Goal: Information Seeking & Learning: Learn about a topic

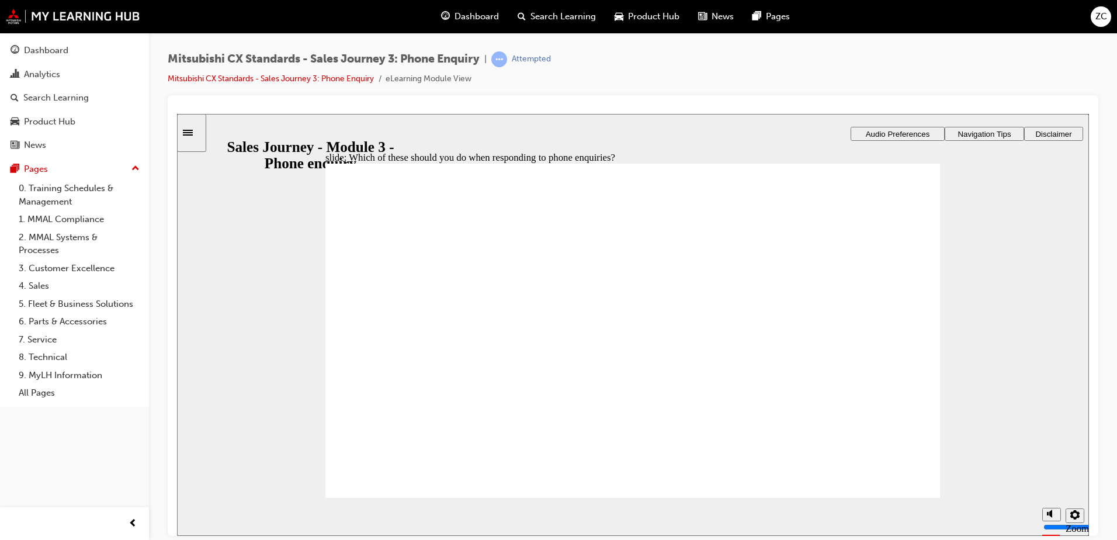
checkbox input "true"
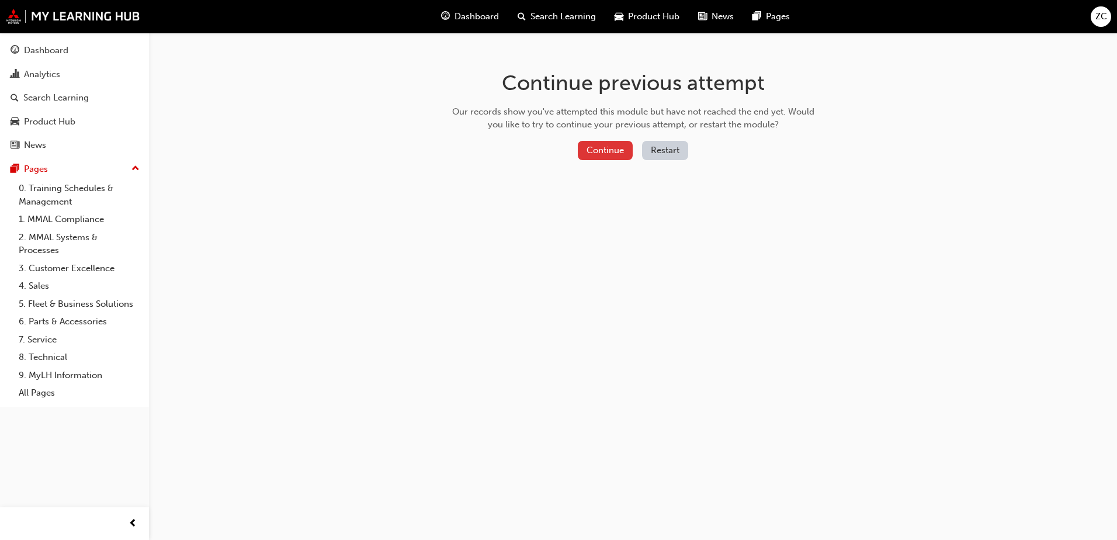
click at [598, 146] on button "Continue" at bounding box center [605, 150] width 55 height 19
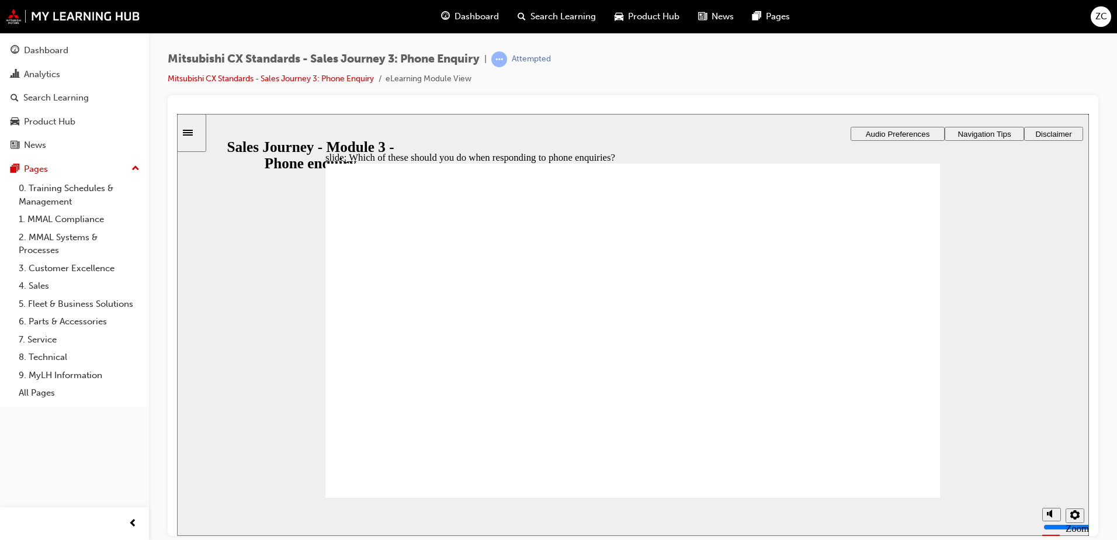
checkbox input "true"
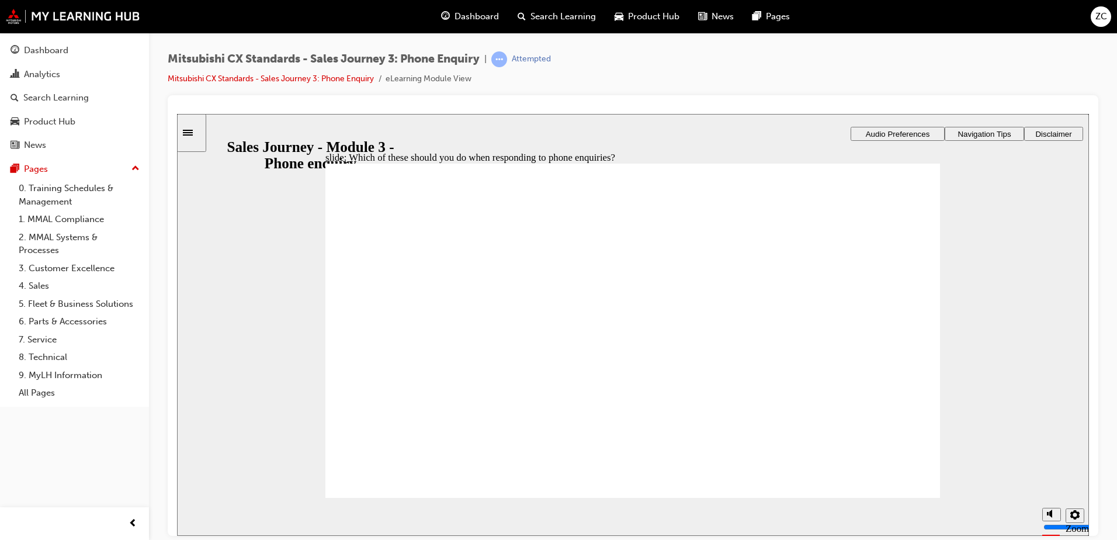
checkbox input "true"
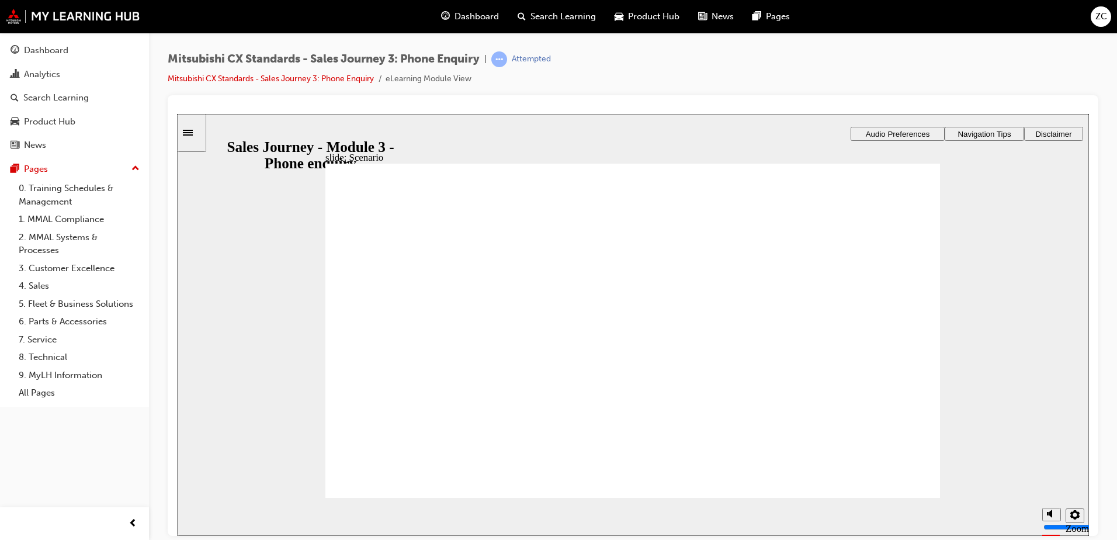
checkbox input "true"
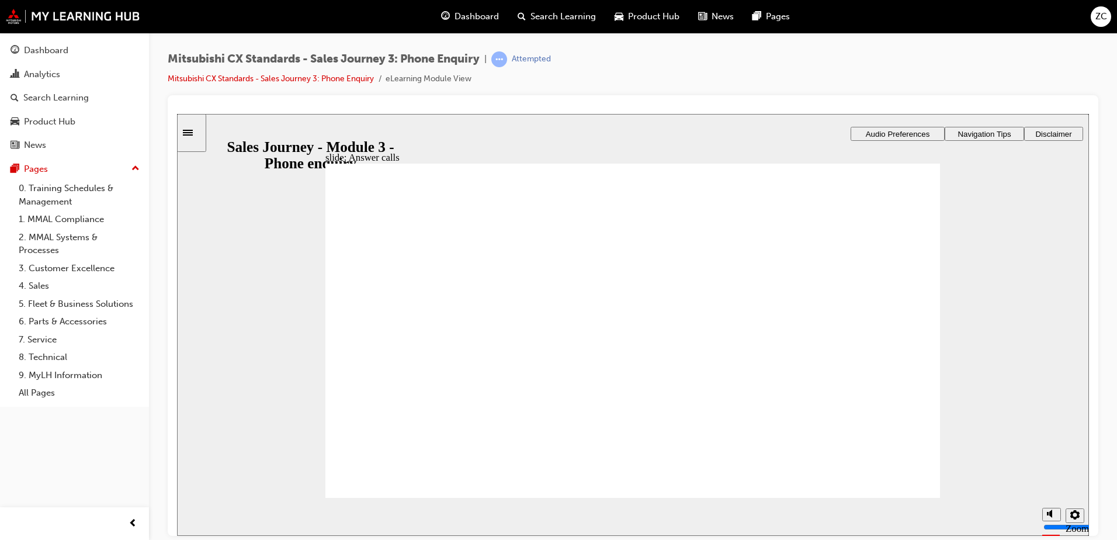
checkbox input "true"
drag, startPoint x: 383, startPoint y: 355, endPoint x: 553, endPoint y: 268, distance: 191.0
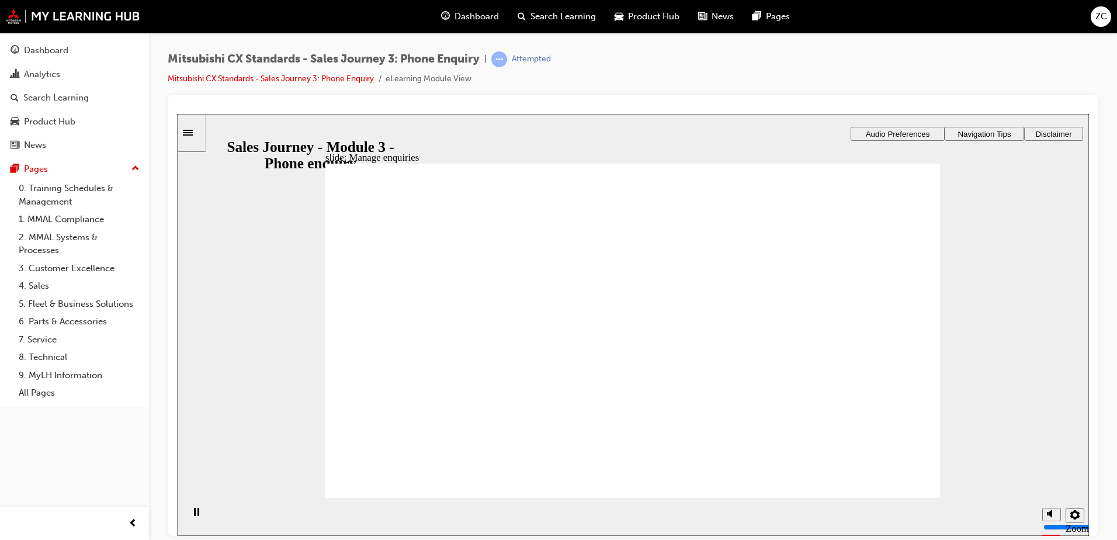
drag, startPoint x: 419, startPoint y: 355, endPoint x: 615, endPoint y: 323, distance: 198.3
drag, startPoint x: 406, startPoint y: 351, endPoint x: 606, endPoint y: 365, distance: 200.3
drag, startPoint x: 414, startPoint y: 362, endPoint x: 581, endPoint y: 438, distance: 183.3
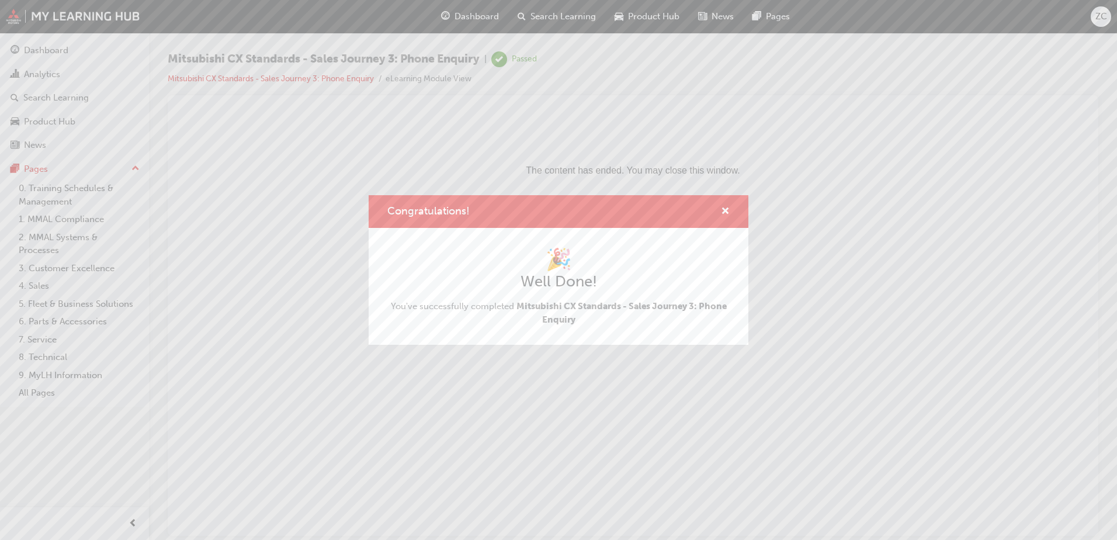
click at [483, 17] on div "Congratulations! 🎉 Well Done! You've successfully completed Mitsubishi CX Stand…" at bounding box center [558, 270] width 1117 height 540
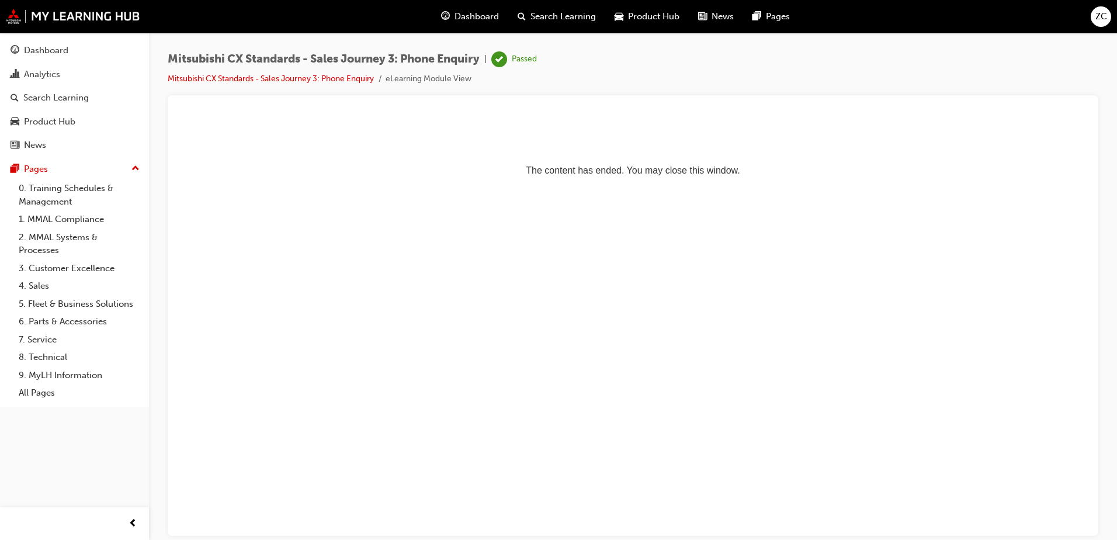
click at [473, 18] on span "Dashboard" at bounding box center [477, 16] width 44 height 13
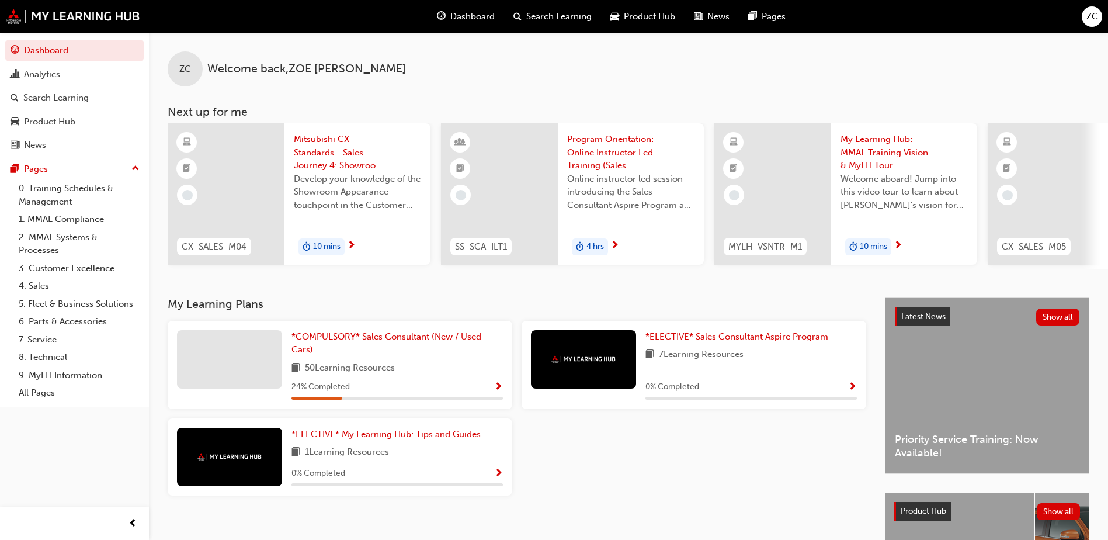
click at [345, 147] on span "Mitsubishi CX Standards - Sales Journey 4: Showroom Appearance" at bounding box center [357, 153] width 127 height 40
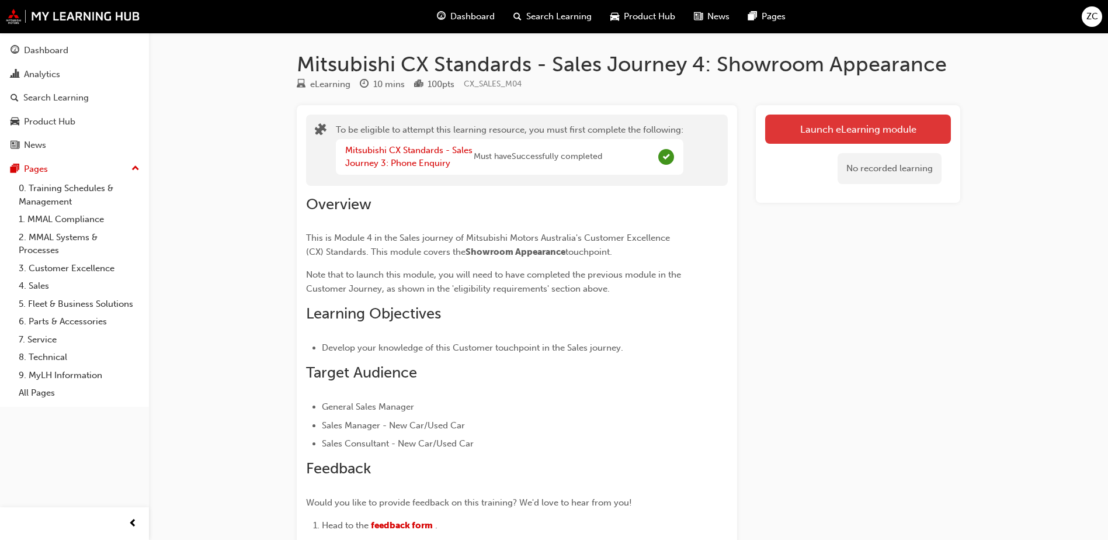
click at [876, 126] on button "Launch eLearning module" at bounding box center [858, 129] width 186 height 29
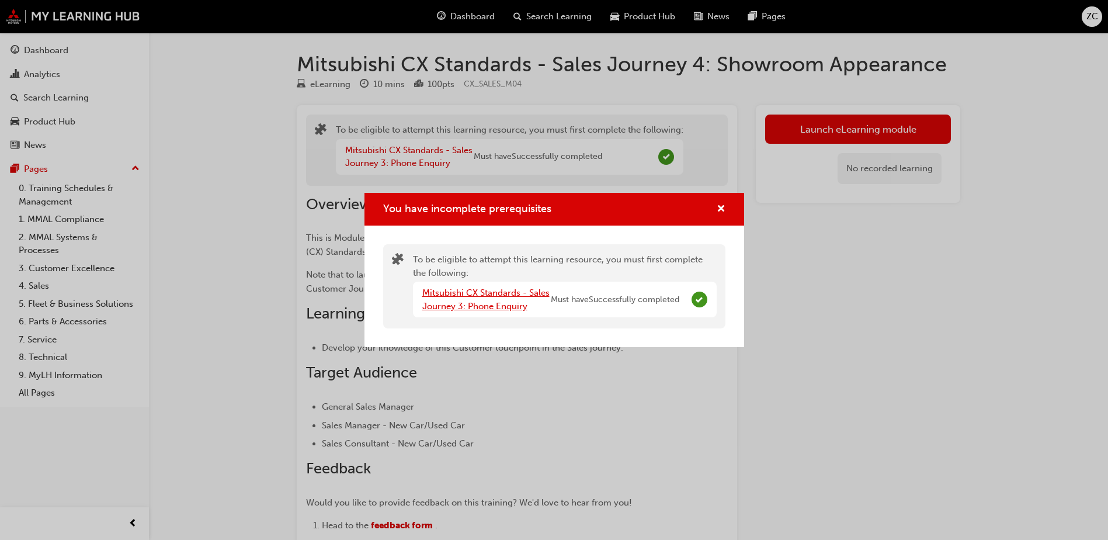
click at [496, 309] on link "Mitsubishi CX Standards - Sales Journey 3: Phone Enquiry" at bounding box center [485, 299] width 127 height 24
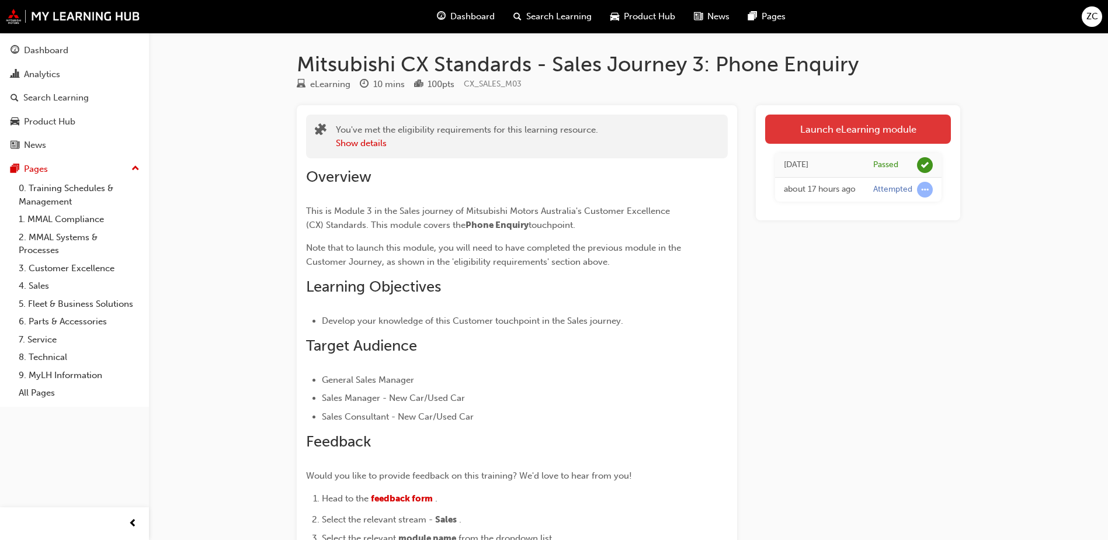
click at [795, 127] on link "Launch eLearning module" at bounding box center [858, 129] width 186 height 29
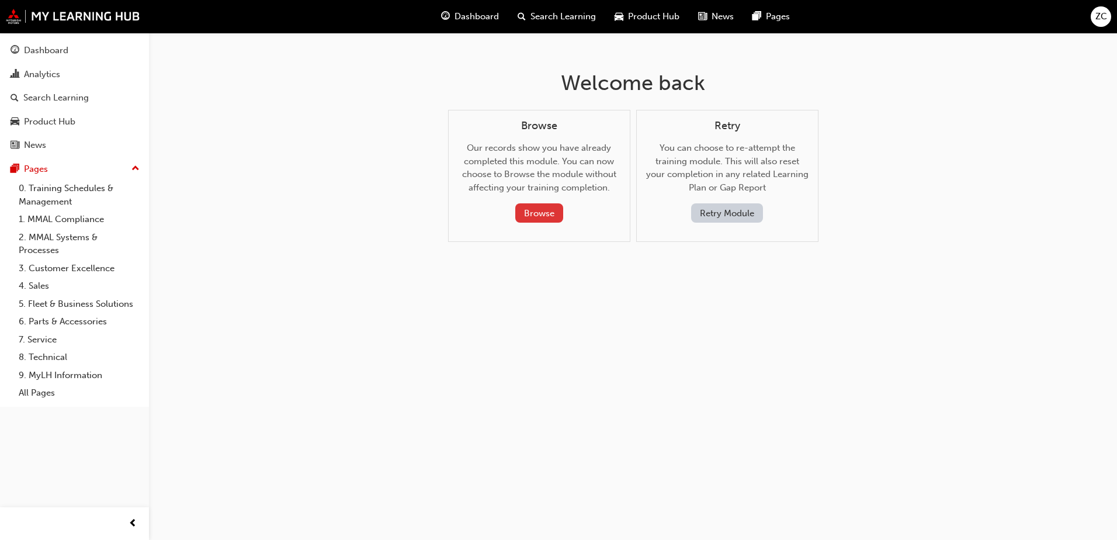
click at [545, 211] on button "Browse" at bounding box center [539, 212] width 48 height 19
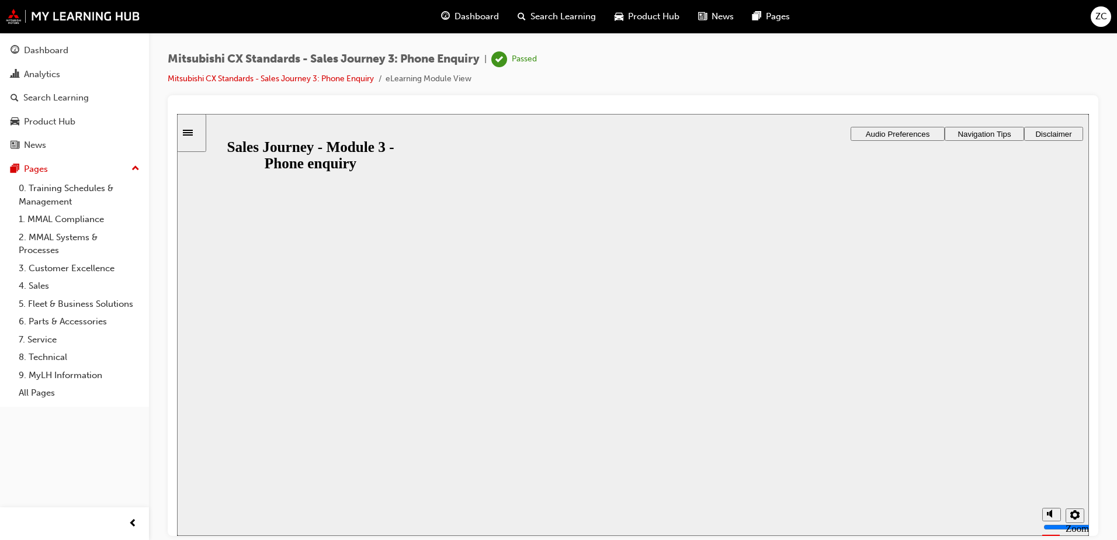
click at [478, 19] on span "Dashboard" at bounding box center [477, 16] width 44 height 13
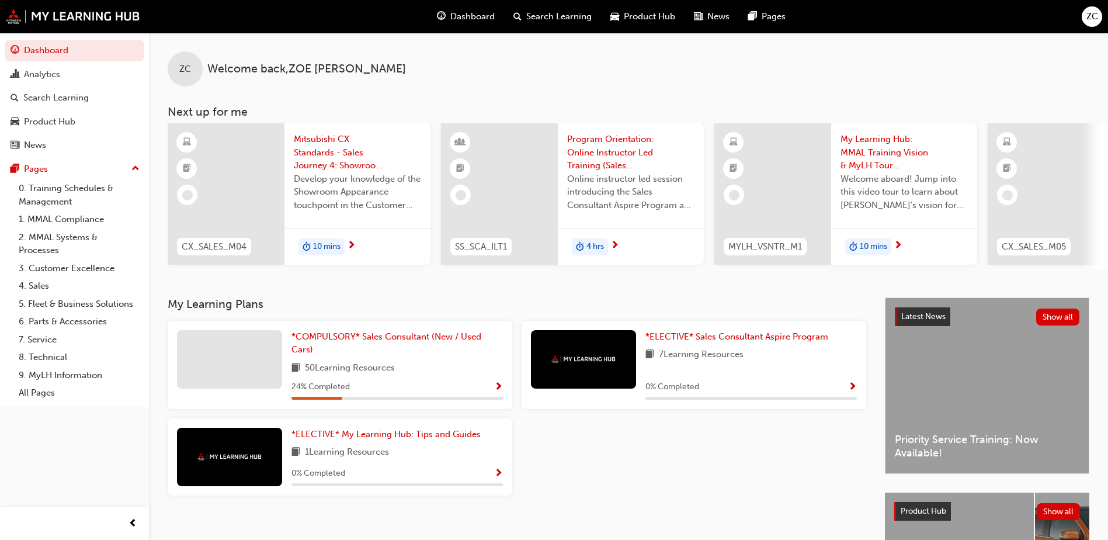
click at [330, 146] on span "Mitsubishi CX Standards - Sales Journey 4: Showroom Appearance" at bounding box center [357, 153] width 127 height 40
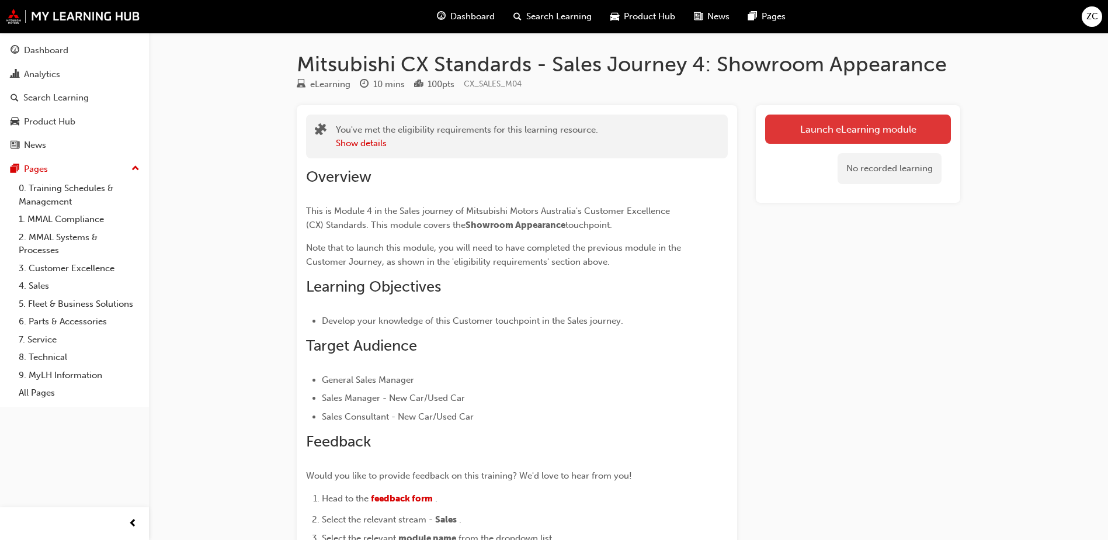
click at [861, 127] on link "Launch eLearning module" at bounding box center [858, 129] width 186 height 29
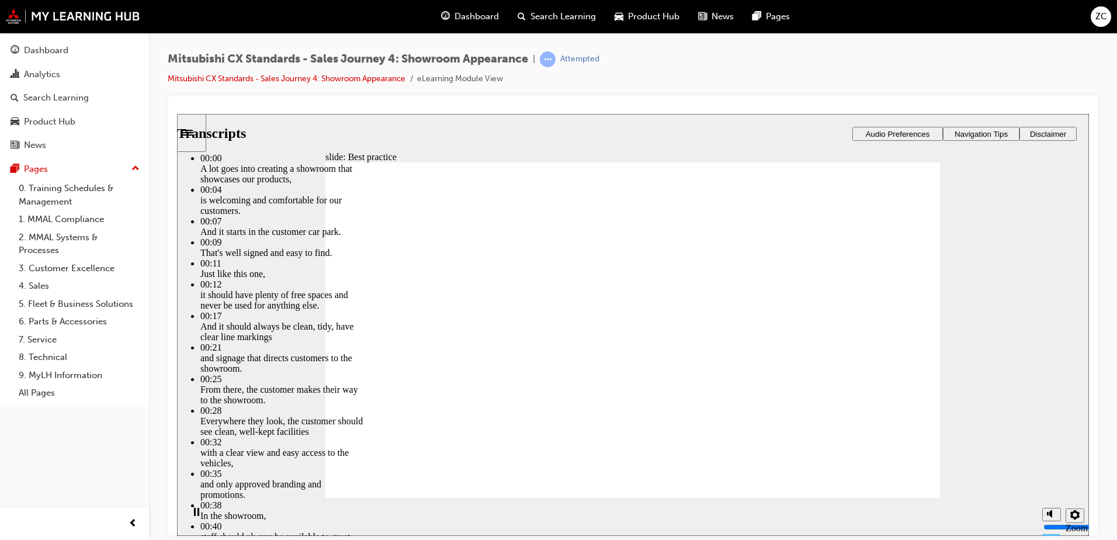
type input "109"
